Goal: Obtain resource: Obtain resource

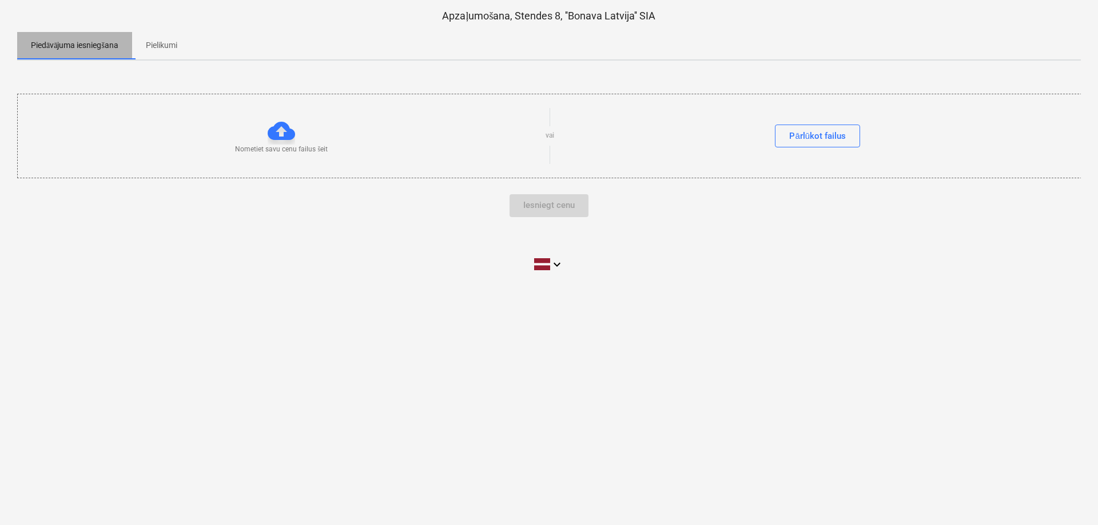
click at [98, 44] on p "Piedāvājuma iesniegšana" at bounding box center [74, 45] width 87 height 12
click at [836, 143] on div "Pārlūkot failus" at bounding box center [817, 136] width 57 height 15
click at [175, 48] on p "Pielikumi" at bounding box center [161, 45] width 31 height 12
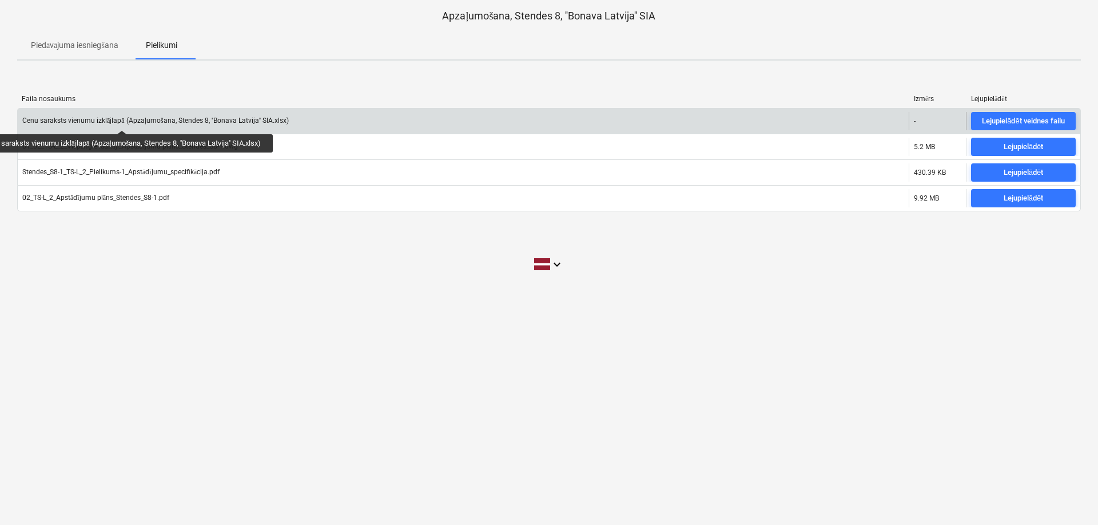
click at [126, 120] on div "Cenu saraksts vienumu izklājlapā (Apzaļumošana, Stendes 8, ''Bonava Latvija'' S…" at bounding box center [155, 121] width 266 height 9
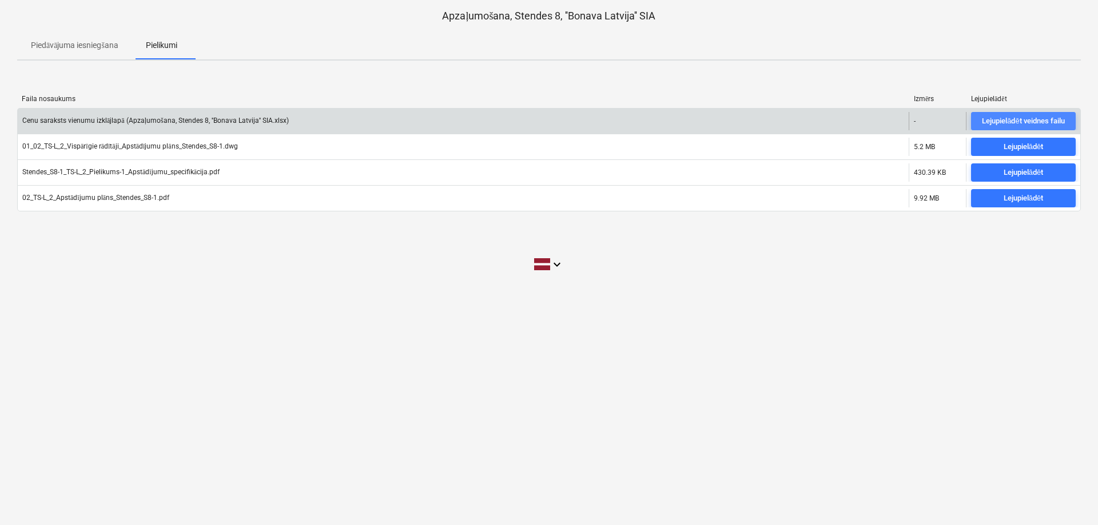
click at [1024, 126] on div "Lejupielādēt veidnes failu" at bounding box center [1023, 121] width 82 height 13
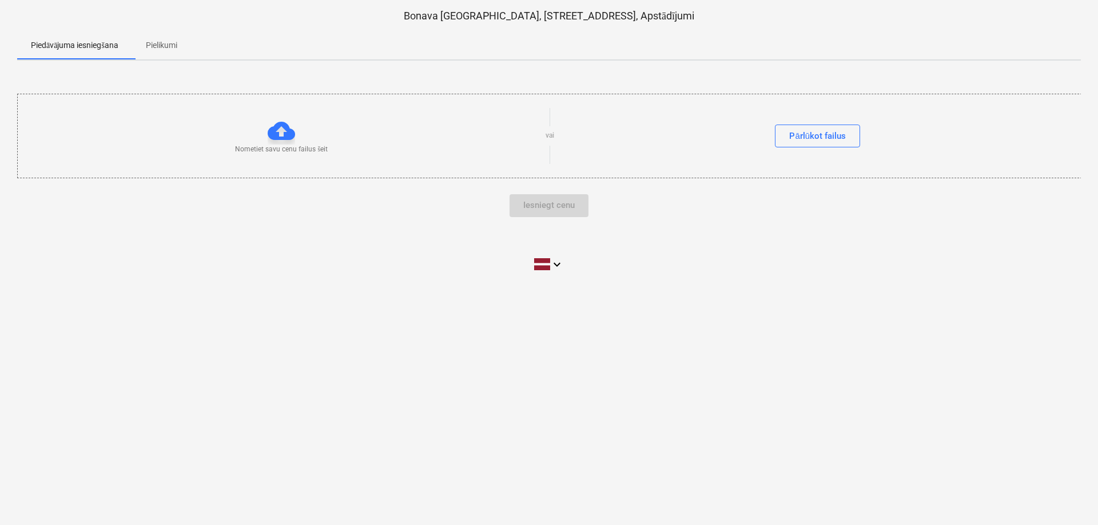
click at [164, 43] on p "Pielikumi" at bounding box center [161, 45] width 31 height 12
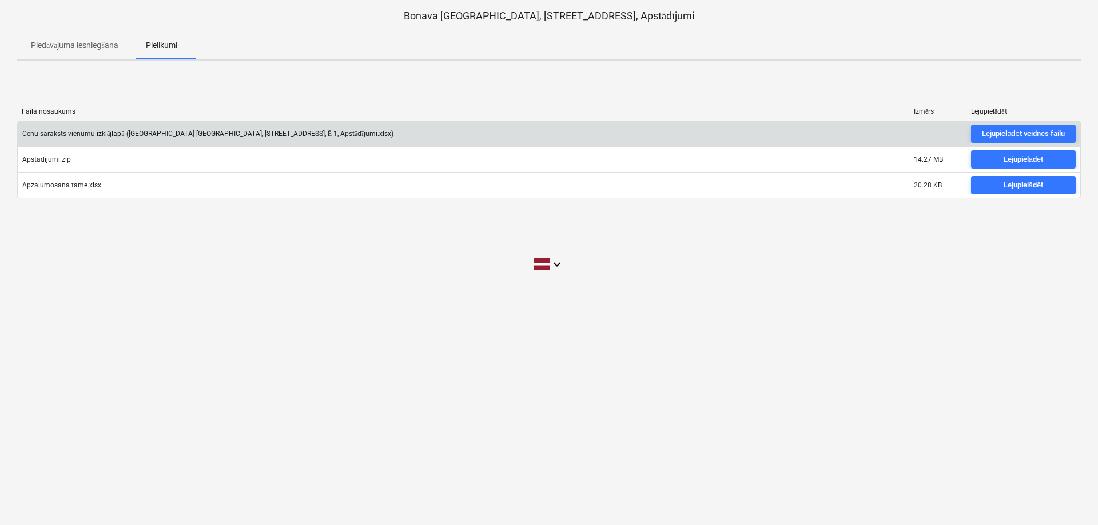
click at [166, 126] on div "Cenu saraksts vienumu izklājlapā ([GEOGRAPHIC_DATA] [GEOGRAPHIC_DATA], [STREET_…" at bounding box center [463, 134] width 891 height 18
click at [1026, 136] on div "Lejupielādēt veidnes failu" at bounding box center [1023, 133] width 82 height 13
